Goal: Task Accomplishment & Management: Use online tool/utility

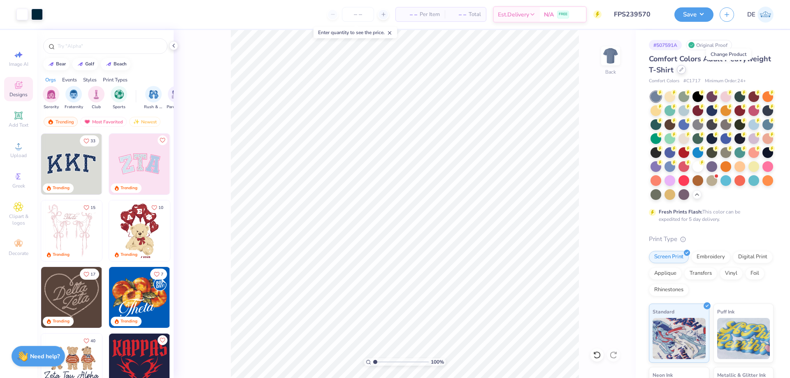
click at [686, 72] on div at bounding box center [681, 69] width 9 height 9
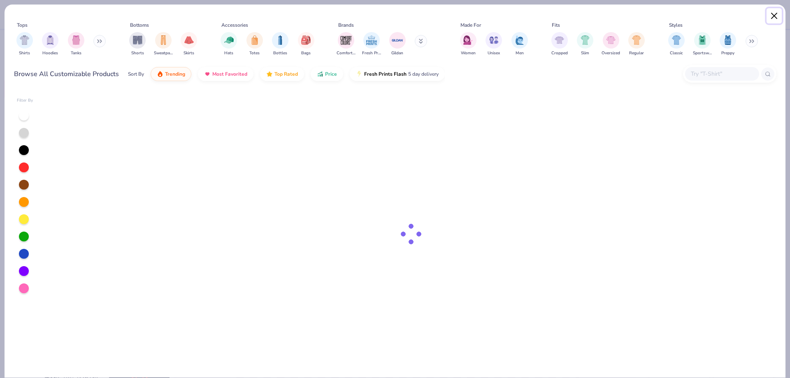
click at [776, 16] on button "Close" at bounding box center [775, 16] width 16 height 16
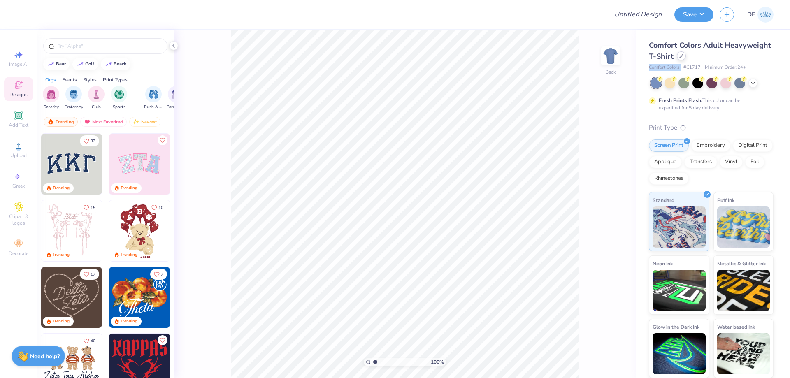
drag, startPoint x: 684, startPoint y: 63, endPoint x: 683, endPoint y: 58, distance: 5.6
click at [683, 58] on div "Comfort Colors Adult Heavyweight T-Shirt Comfort Colors # C1717 Minimum Order: …" at bounding box center [711, 55] width 125 height 31
click at [683, 58] on div at bounding box center [681, 55] width 9 height 9
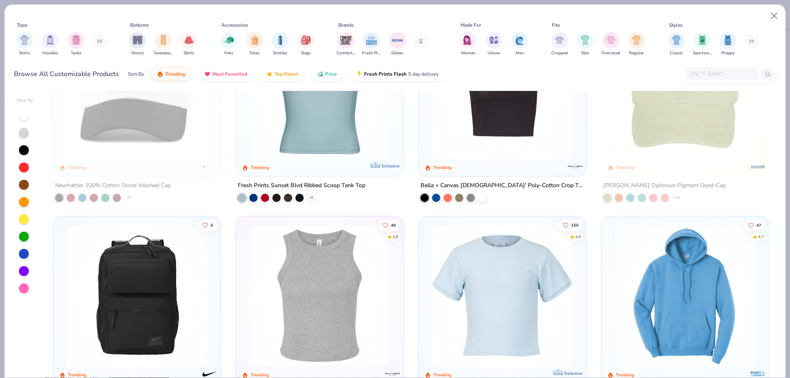
scroll to position [1441, 0]
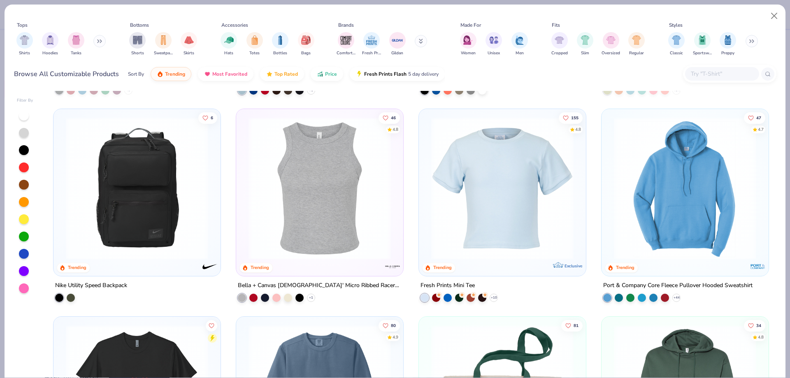
click at [503, 211] on img at bounding box center [502, 188] width 151 height 142
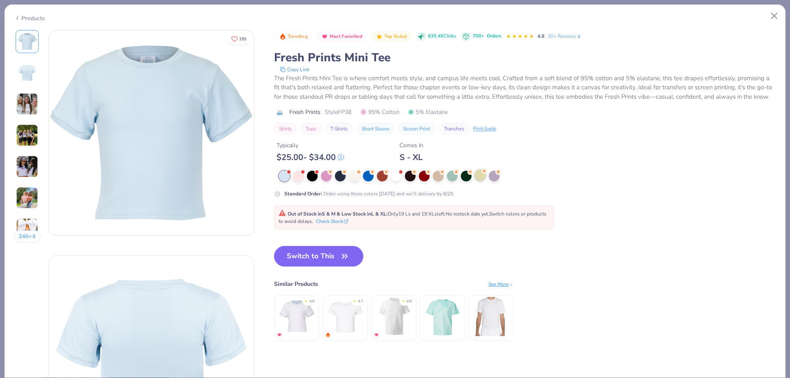
click at [483, 181] on div at bounding box center [480, 175] width 11 height 11
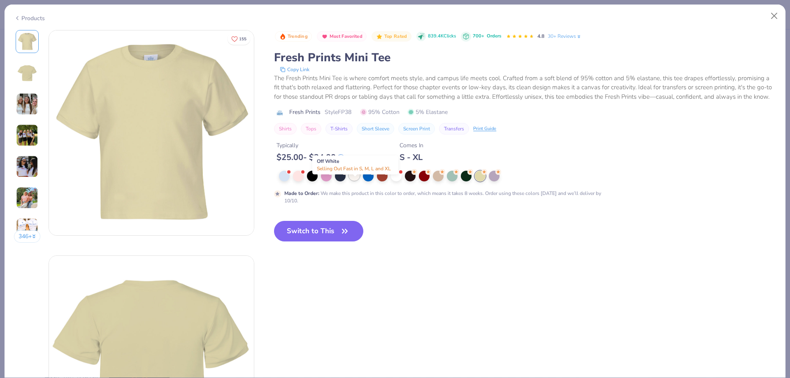
click at [358, 181] on div at bounding box center [354, 175] width 11 height 11
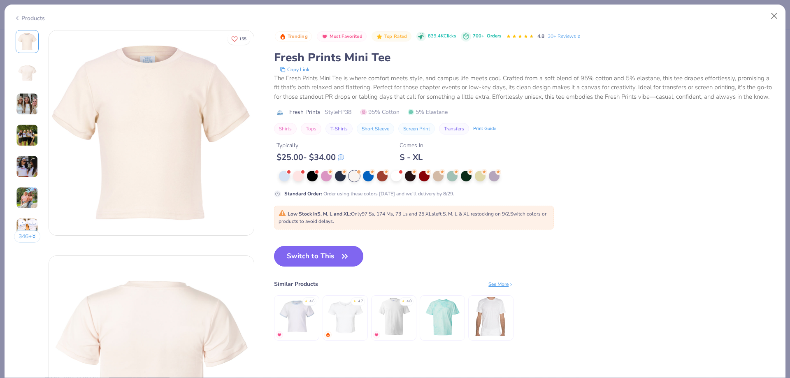
click at [282, 264] on button "Switch to This" at bounding box center [318, 256] width 89 height 21
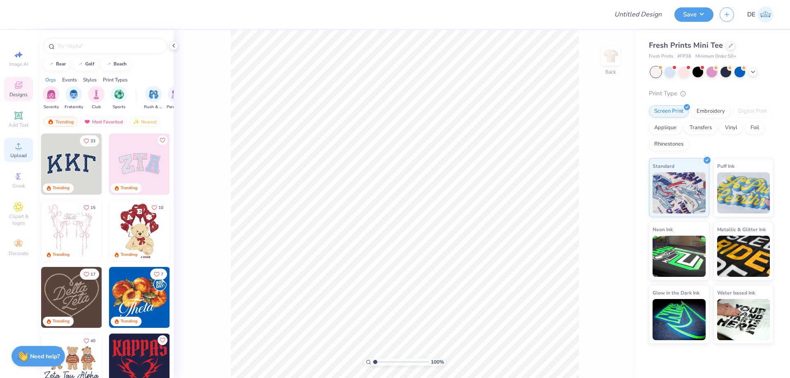
click at [14, 149] on icon at bounding box center [19, 146] width 10 height 10
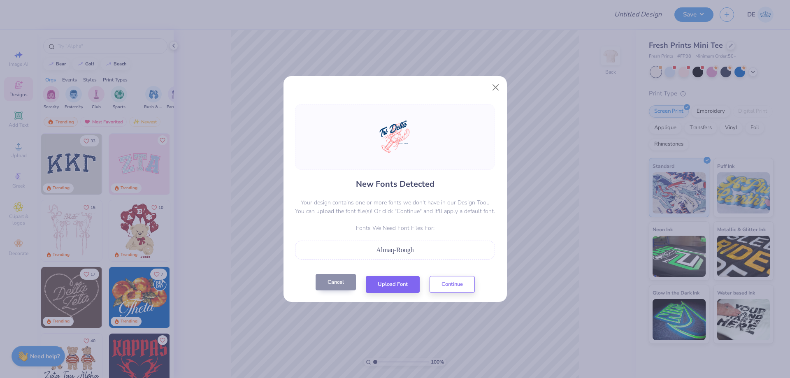
click at [335, 285] on button "Cancel" at bounding box center [336, 282] width 40 height 17
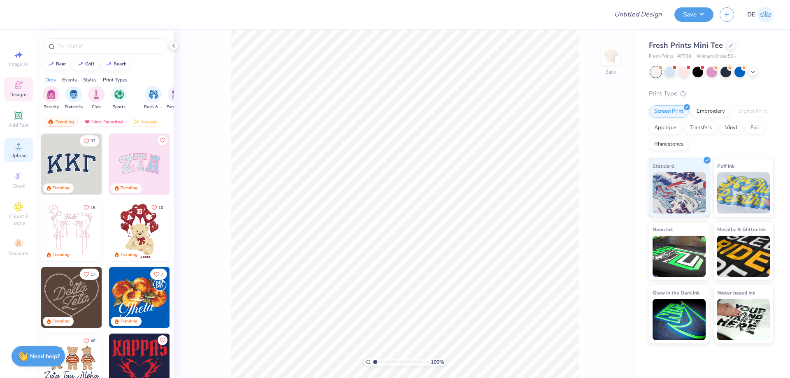
click at [20, 147] on icon at bounding box center [19, 146] width 10 height 10
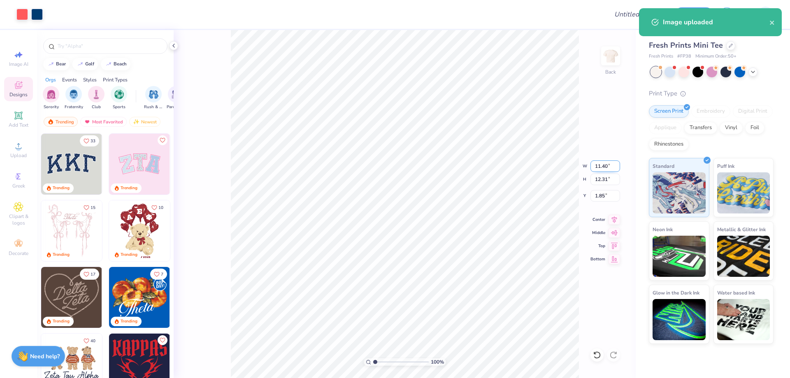
click at [593, 170] on input "11.40" at bounding box center [606, 167] width 30 height 12
type input "7.00"
type input "7.56"
type input "4.22"
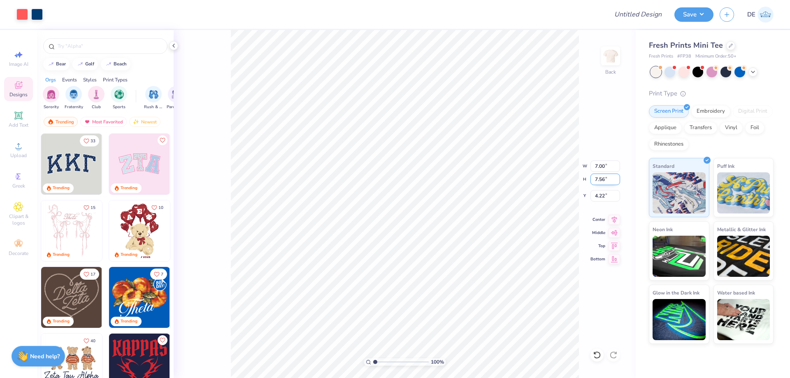
click at [595, 183] on input "7.56" at bounding box center [606, 180] width 30 height 12
type input "7"
type input "6.48"
type input "7.00"
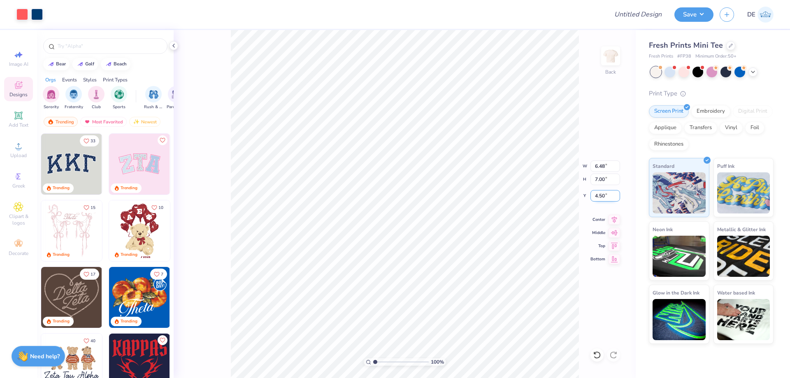
click at [597, 195] on input "4.50" at bounding box center [606, 196] width 30 height 12
type input "2.00"
type input "2.08"
click at [594, 168] on input "6.48" at bounding box center [606, 167] width 30 height 12
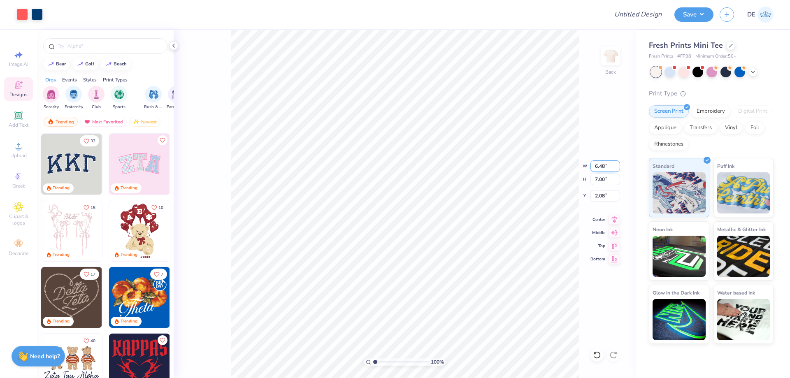
click at [594, 168] on input "6.48" at bounding box center [606, 167] width 30 height 12
click at [596, 182] on input "7.00" at bounding box center [606, 180] width 30 height 12
click at [598, 170] on input "6.48" at bounding box center [606, 167] width 30 height 12
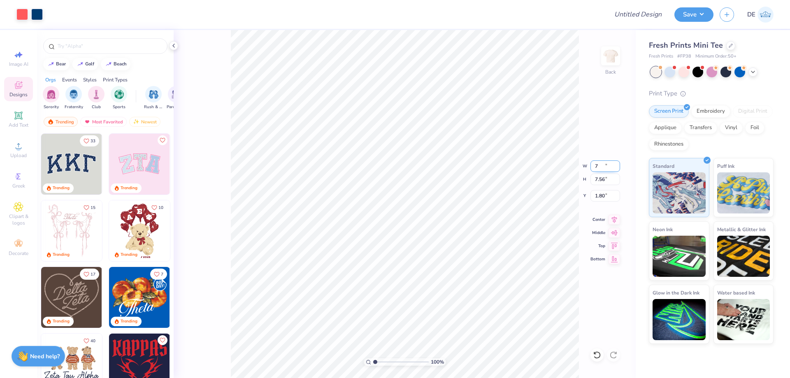
type input "7.00"
type input "7.56"
click at [597, 197] on input "1.80" at bounding box center [606, 196] width 30 height 12
type input "2.00"
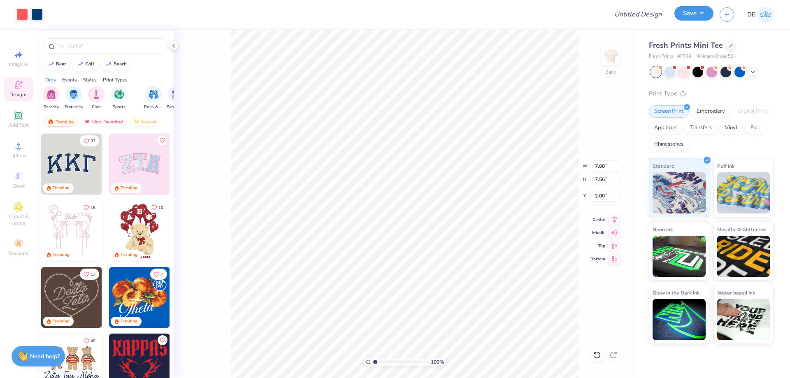
click at [683, 14] on button "Save" at bounding box center [694, 13] width 39 height 14
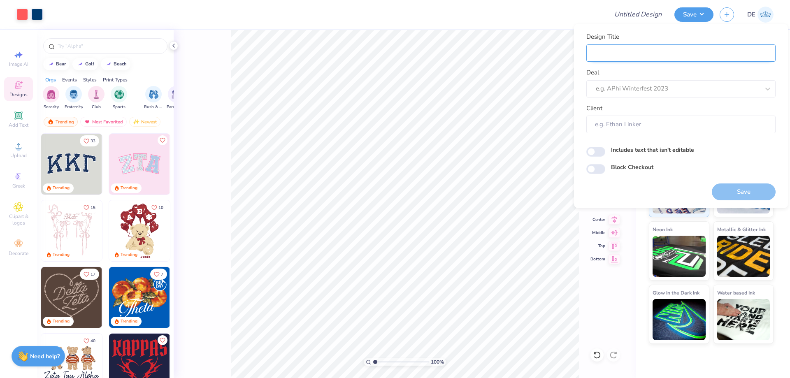
click at [662, 51] on input "Design Title" at bounding box center [681, 53] width 189 height 18
paste input "FPS239573"
type input "FPS239573"
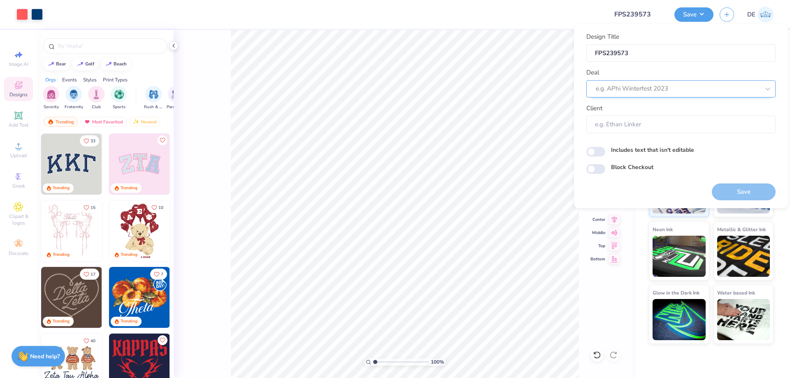
click at [619, 86] on div at bounding box center [678, 88] width 164 height 11
click at [646, 109] on div "Design Tool Gallery" at bounding box center [681, 111] width 183 height 14
type input "Design tool G"
type input "Design Tool Gallery User"
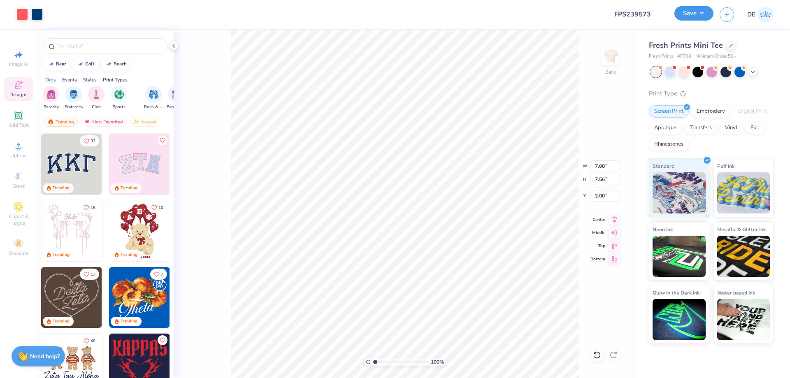
click at [686, 12] on button "Save" at bounding box center [694, 13] width 39 height 14
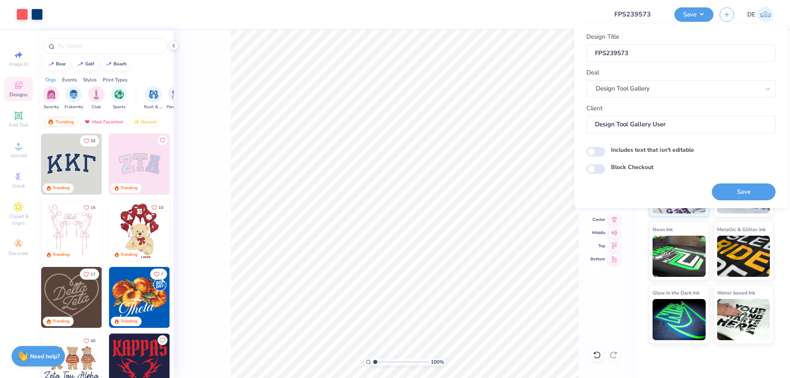
click at [438, 209] on body "Art colors Design Title FPS239573 Save DE Image AI Designs Add Text Upload Gree…" at bounding box center [395, 189] width 790 height 378
click at [734, 192] on button "Save" at bounding box center [744, 192] width 64 height 17
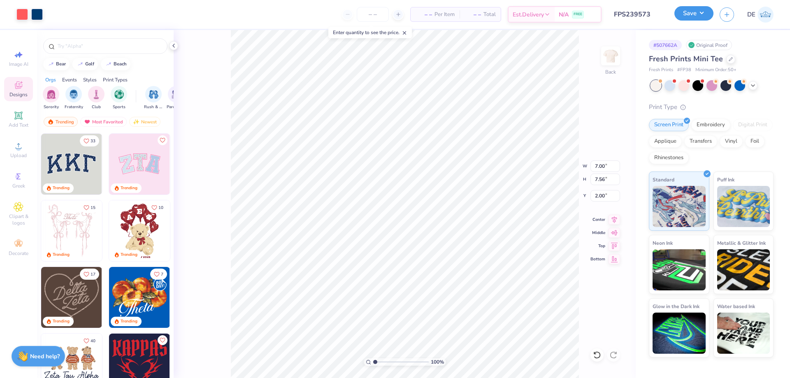
click at [679, 19] on button "Save" at bounding box center [694, 13] width 39 height 14
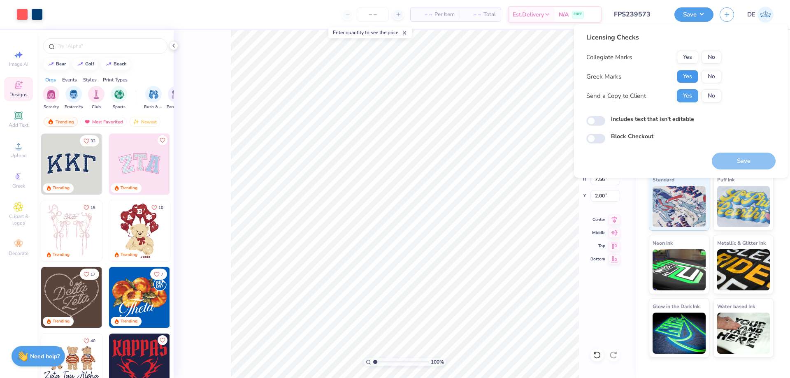
click at [694, 74] on button "Yes" at bounding box center [687, 76] width 21 height 13
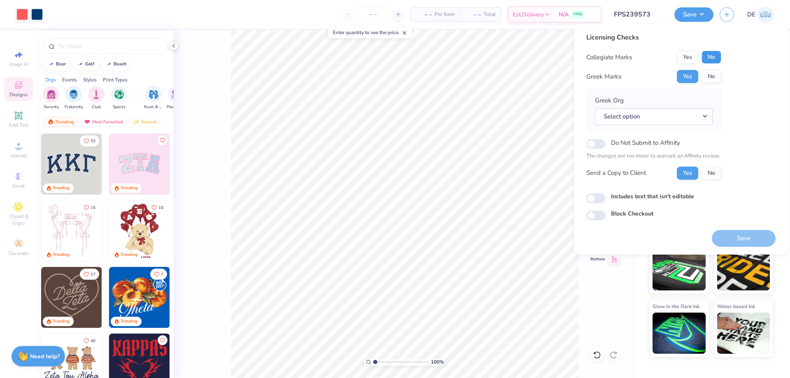
click at [711, 61] on button "No" at bounding box center [712, 57] width 20 height 13
click at [655, 116] on button "Select option" at bounding box center [654, 116] width 118 height 17
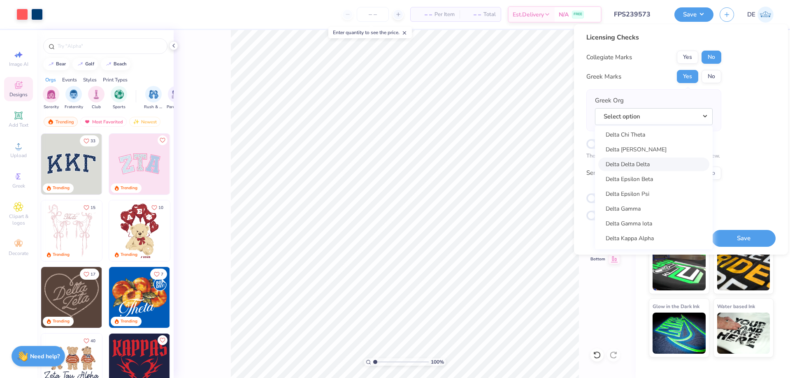
scroll to position [1811, 0]
click at [657, 193] on link "Delta Delta Delta" at bounding box center [654, 192] width 111 height 14
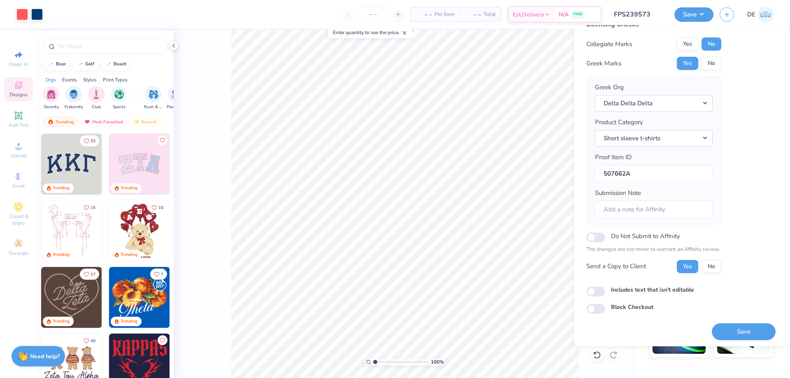
scroll to position [16, 0]
click at [733, 330] on button "Save" at bounding box center [744, 330] width 64 height 17
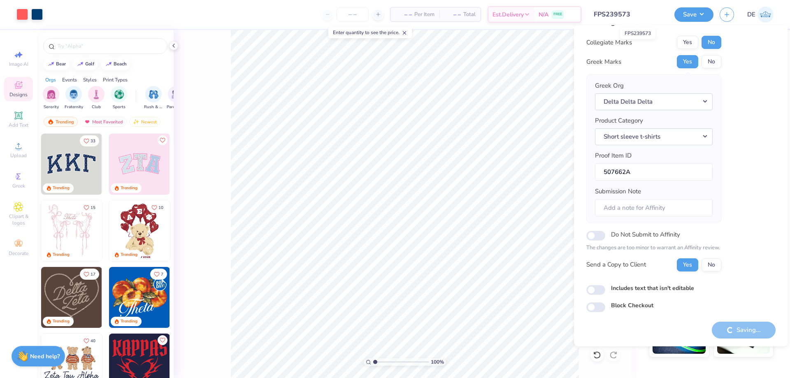
drag, startPoint x: 654, startPoint y: 16, endPoint x: 593, endPoint y: 18, distance: 61.4
click at [593, 18] on input "FPS239573" at bounding box center [628, 14] width 81 height 16
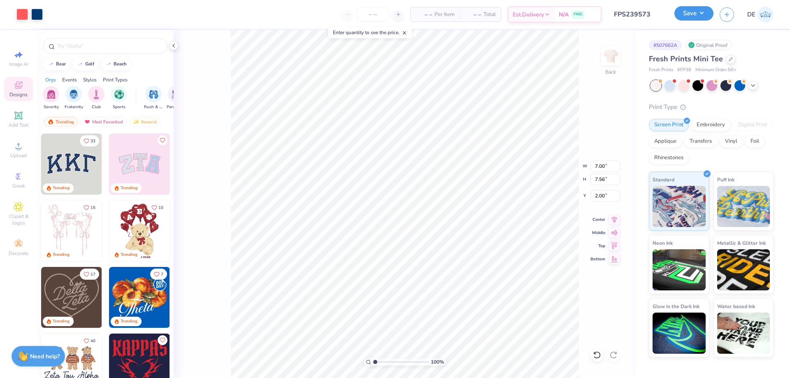
click at [684, 7] on button "Save" at bounding box center [694, 13] width 39 height 14
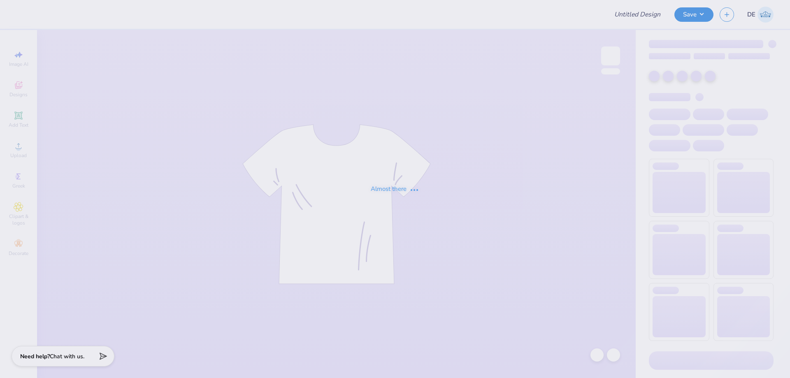
type input "FPS239573"
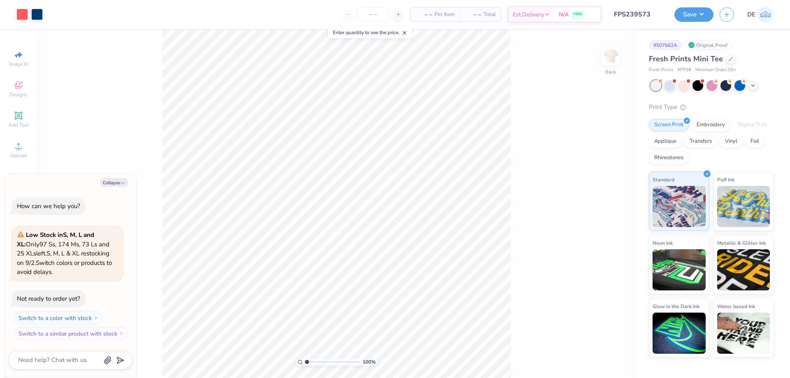
type textarea "x"
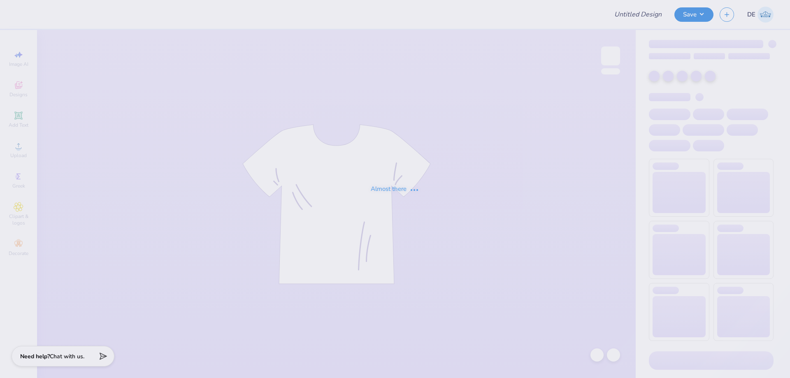
type input "FPS239573"
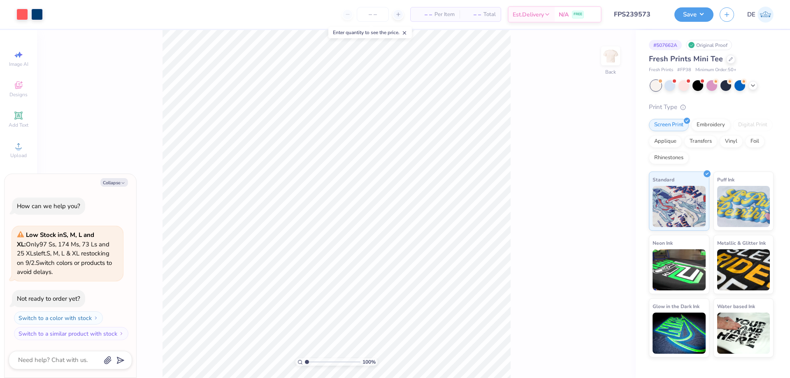
type textarea "x"
